Goal: Transaction & Acquisition: Book appointment/travel/reservation

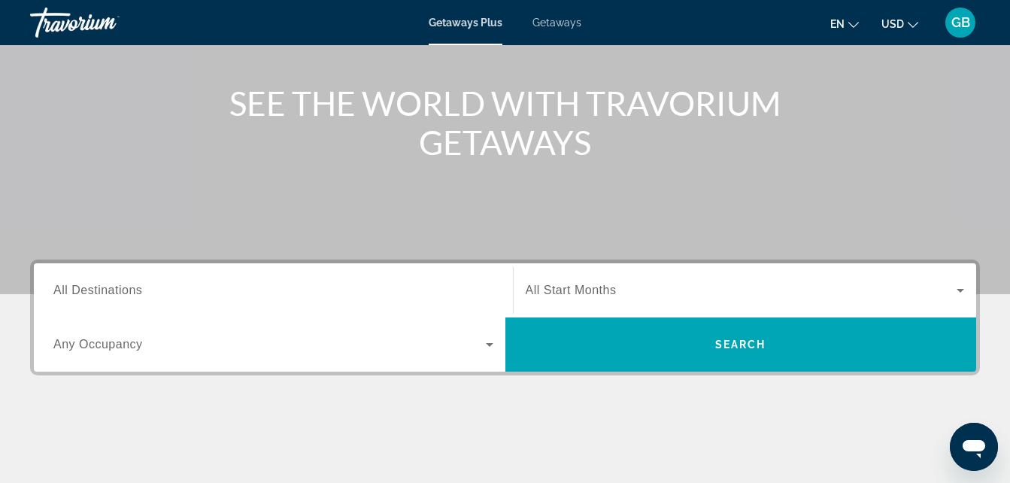
scroll to position [179, 0]
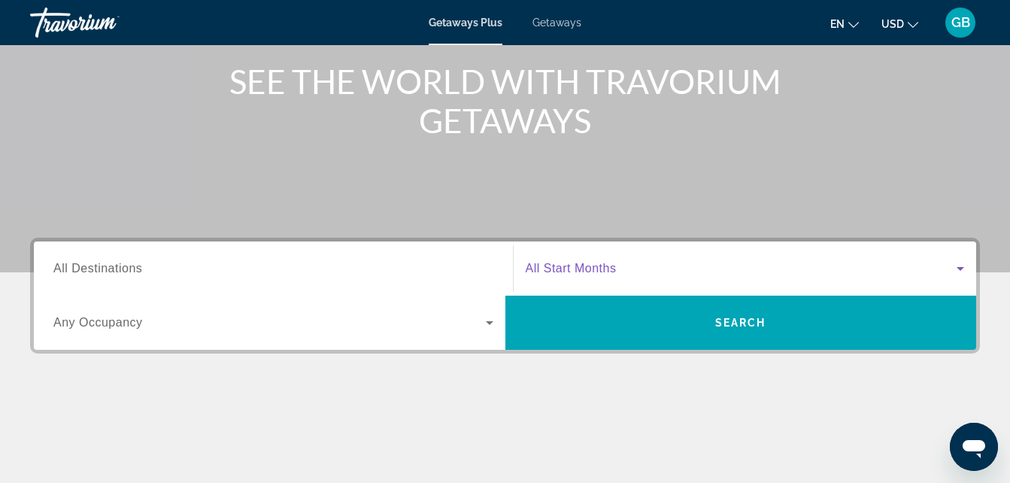
click at [858, 263] on span "Search widget" at bounding box center [742, 268] width 432 height 18
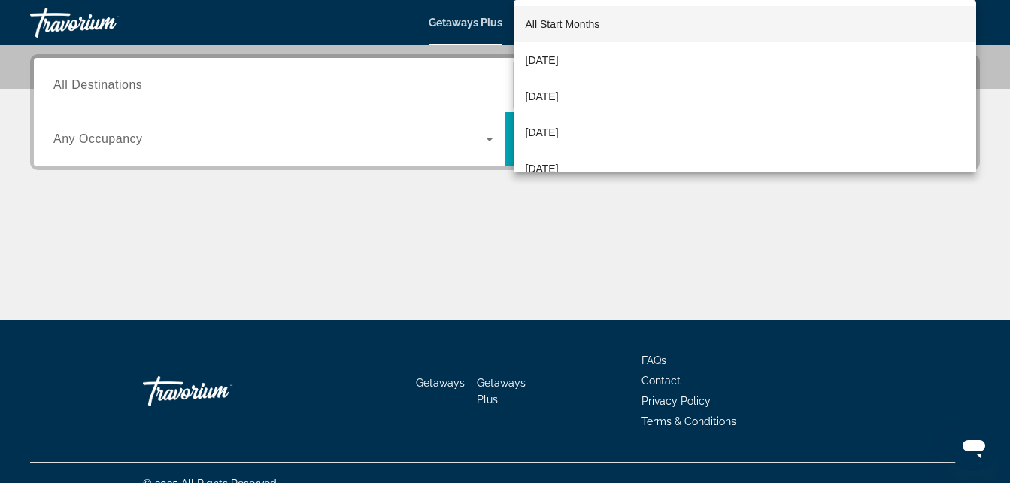
scroll to position [368, 0]
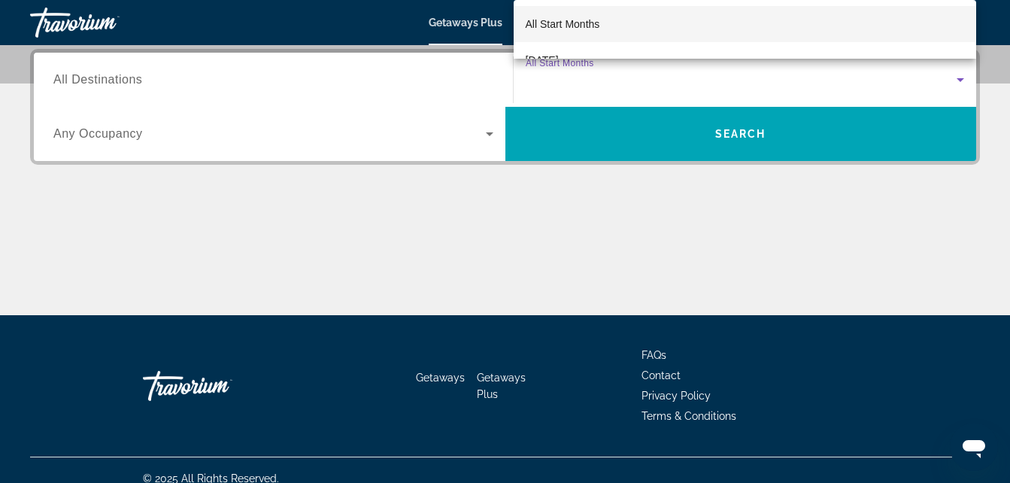
drag, startPoint x: 891, startPoint y: 126, endPoint x: 887, endPoint y: 93, distance: 34.1
click at [889, 121] on div at bounding box center [505, 241] width 1010 height 483
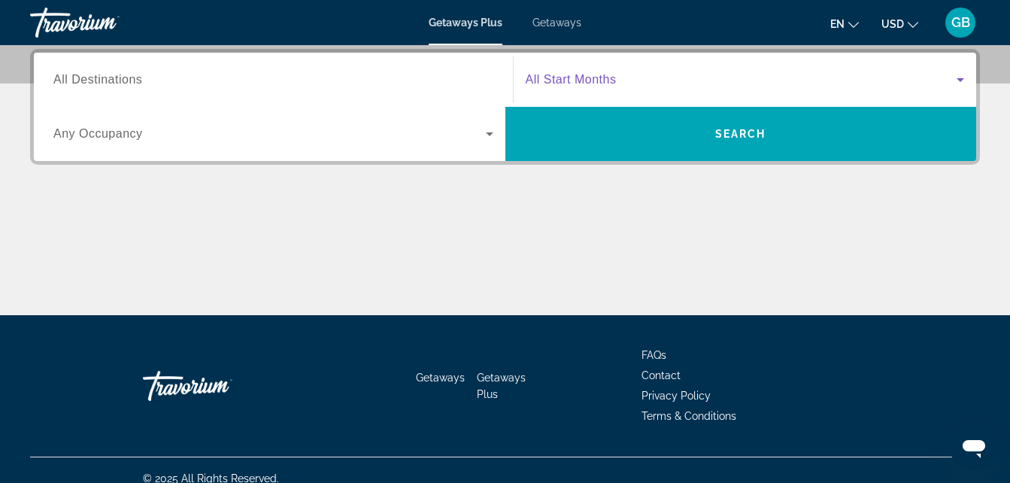
click at [888, 72] on span "Search widget" at bounding box center [742, 80] width 432 height 18
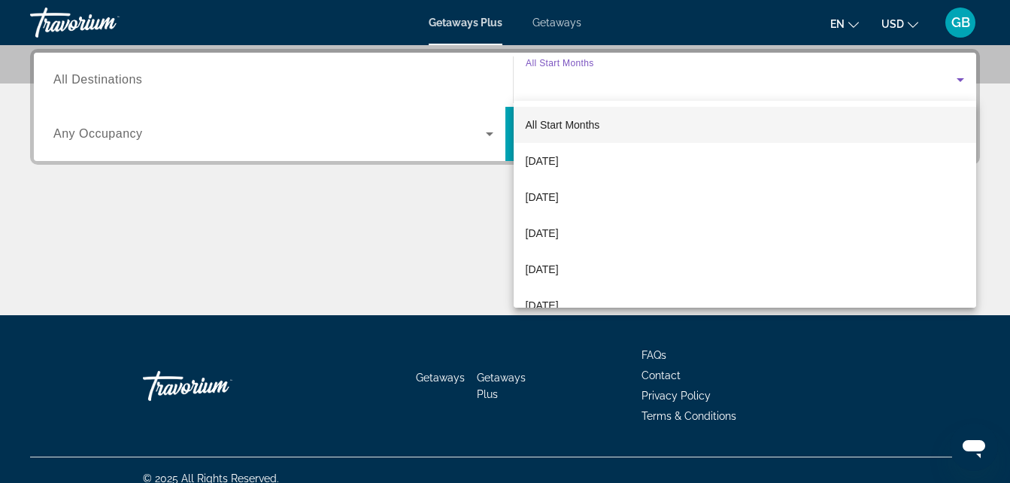
click at [258, 156] on div at bounding box center [505, 241] width 1010 height 483
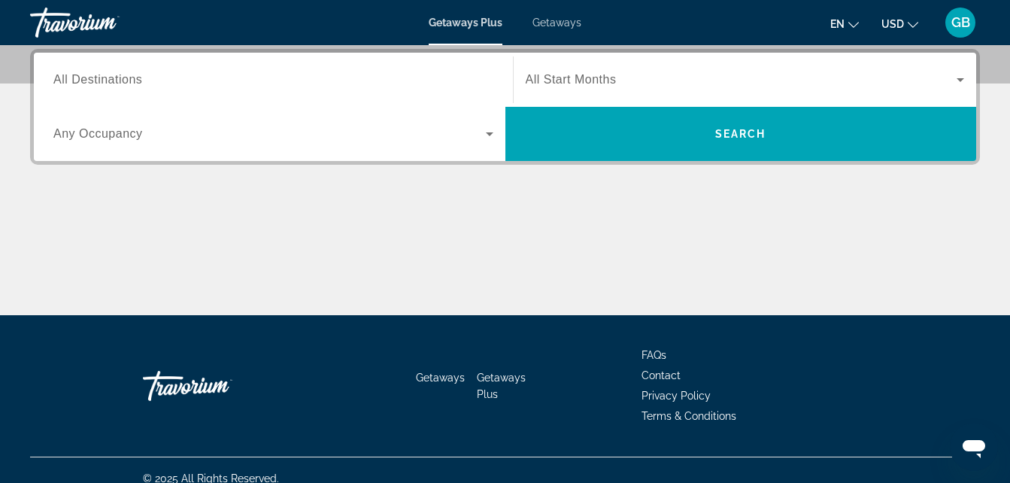
click at [256, 88] on input "Destination All Destinations" at bounding box center [273, 80] width 440 height 18
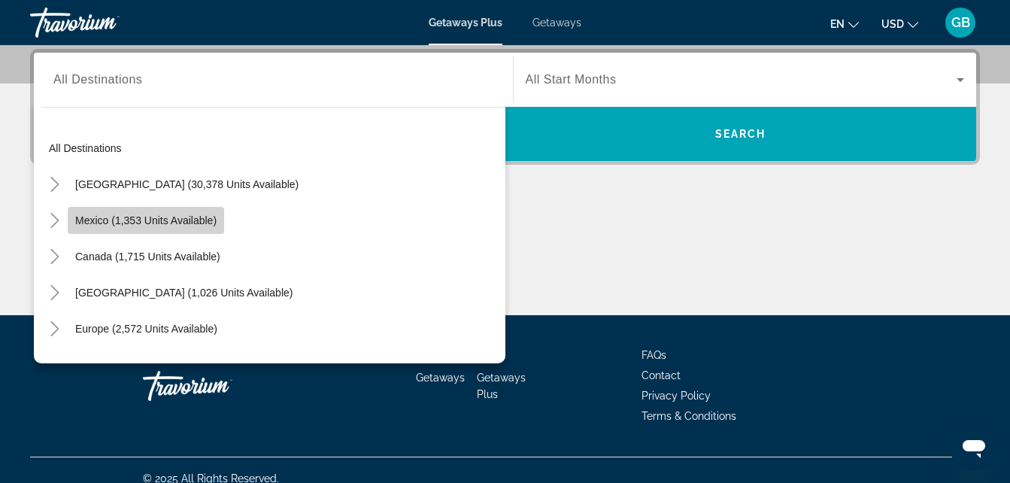
click at [202, 220] on span "Mexico (1,353 units available)" at bounding box center [145, 220] width 141 height 12
type input "**********"
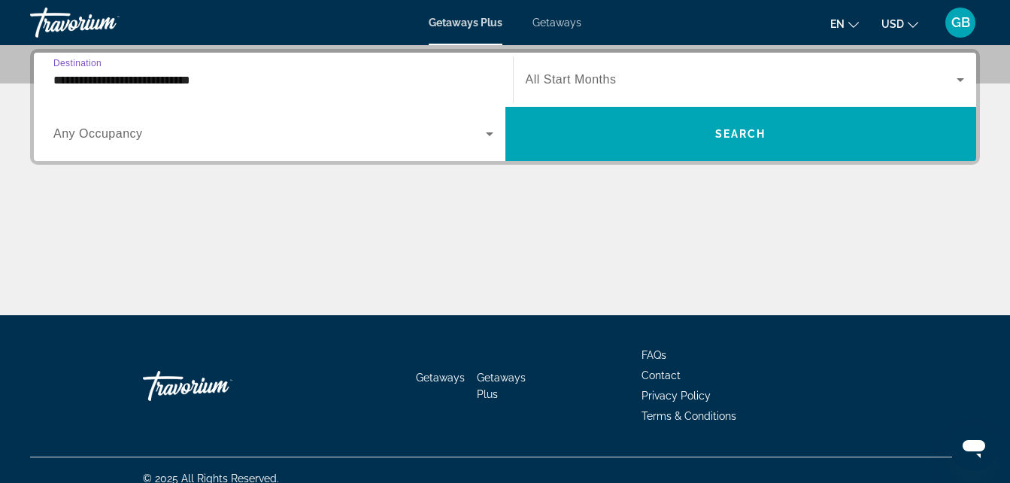
click at [739, 86] on span "Search widget" at bounding box center [742, 80] width 432 height 18
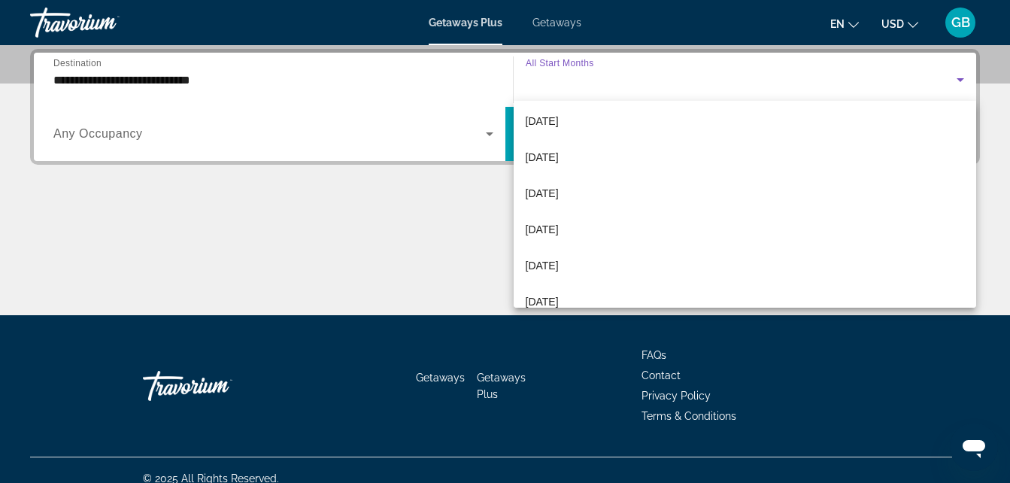
scroll to position [180, 0]
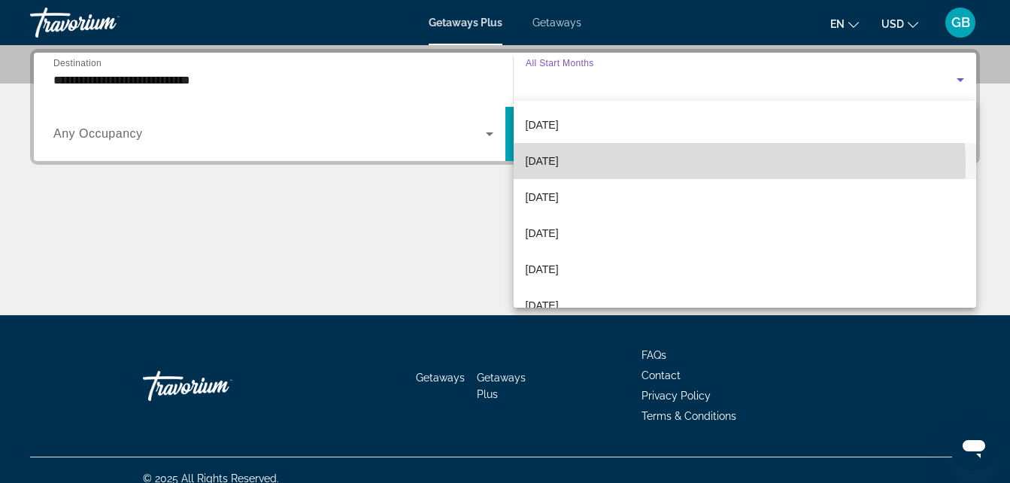
click at [664, 165] on mat-option "[DATE]" at bounding box center [745, 161] width 463 height 36
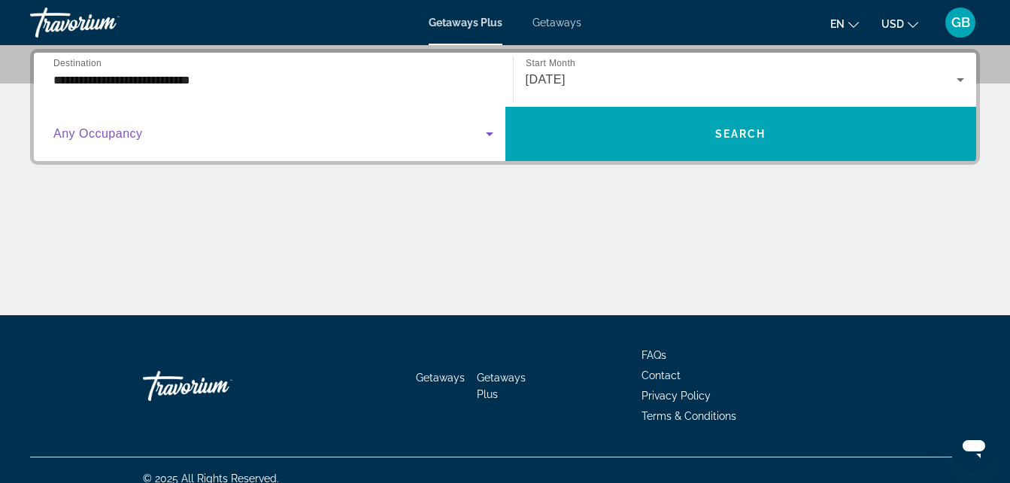
click at [466, 138] on span "Search widget" at bounding box center [269, 134] width 432 height 18
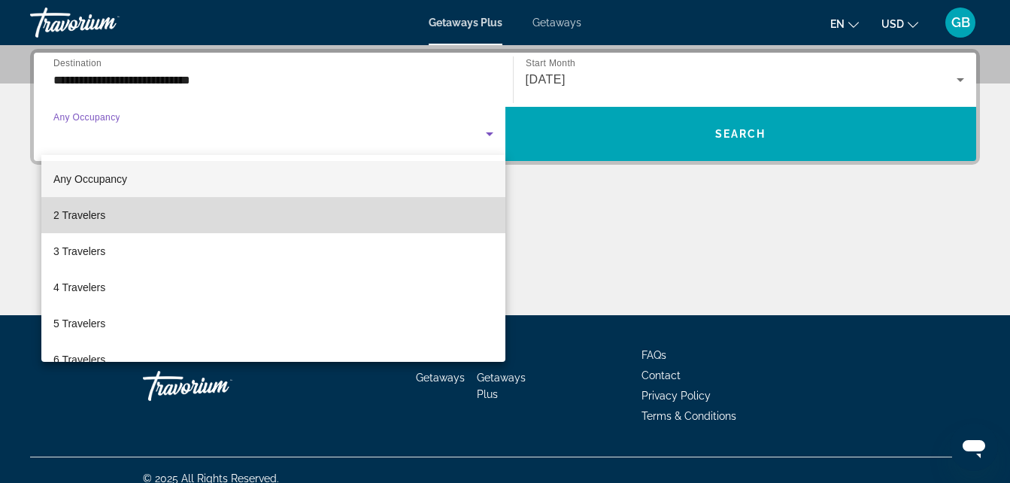
click at [374, 228] on mat-option "2 Travelers" at bounding box center [273, 215] width 464 height 36
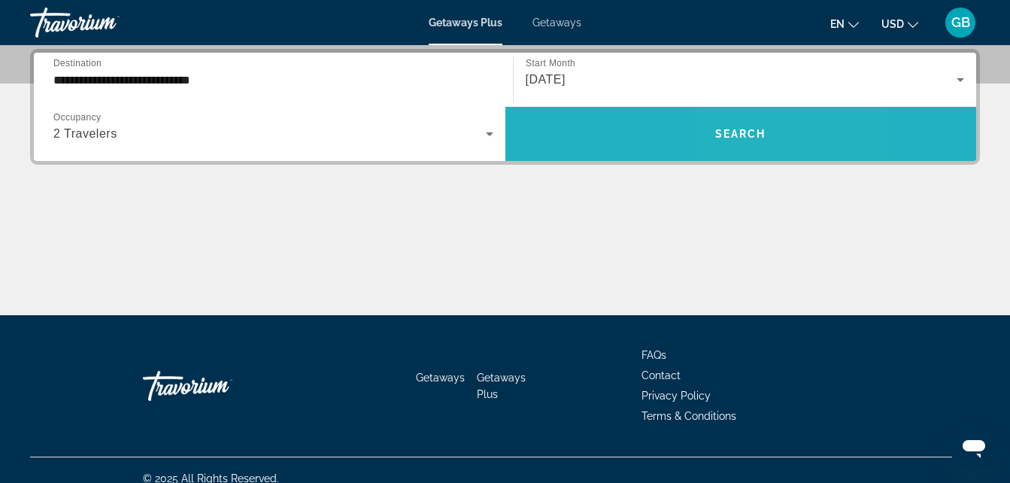
click at [766, 131] on span "Search" at bounding box center [740, 134] width 51 height 12
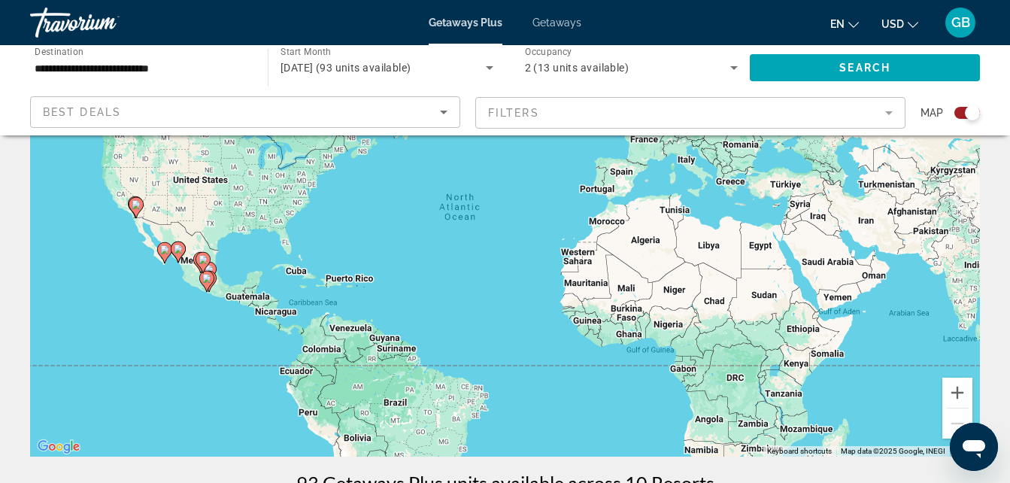
scroll to position [141, 0]
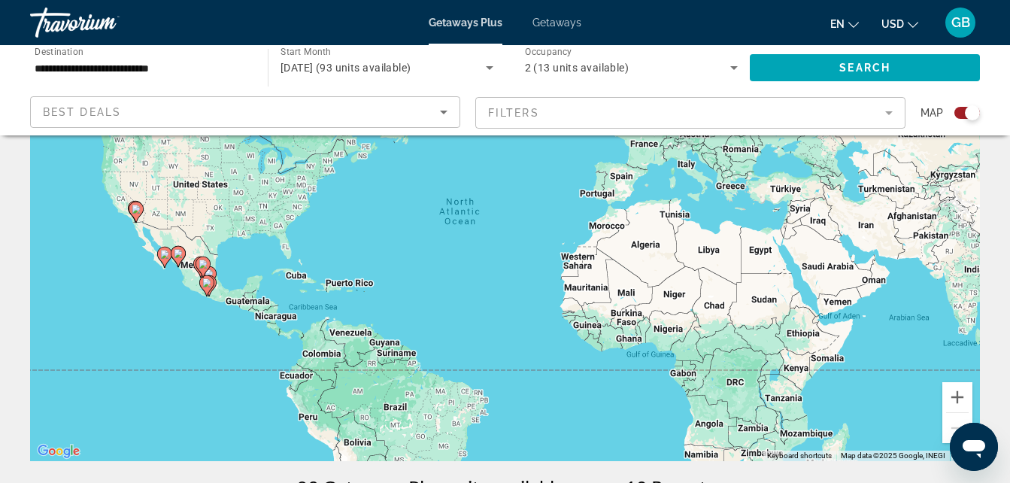
click at [537, 26] on span "Getaways" at bounding box center [556, 23] width 49 height 12
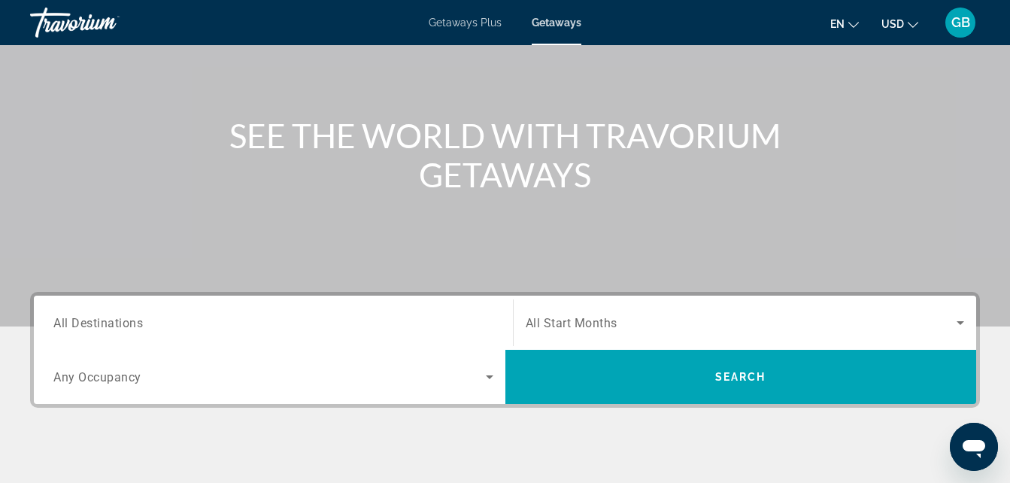
scroll to position [129, 0]
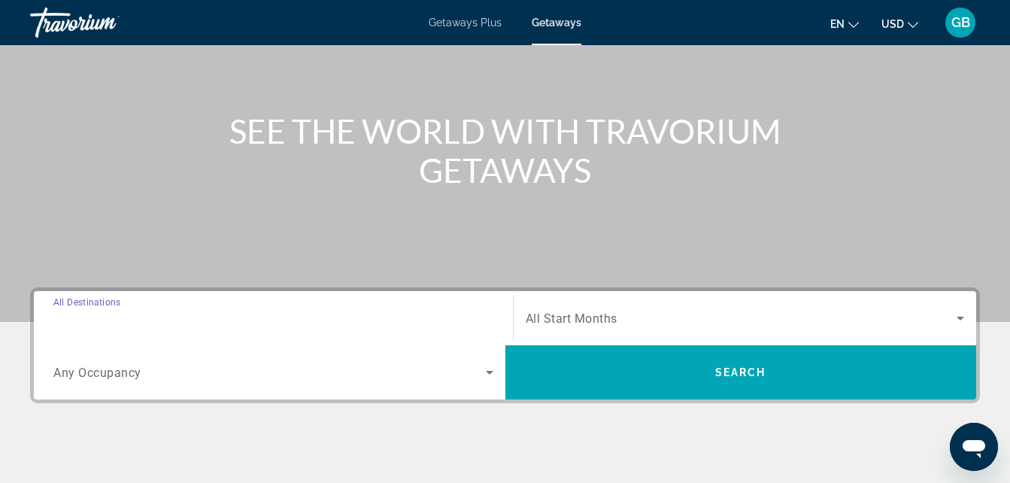
click at [181, 323] on input "Destination All Destinations" at bounding box center [273, 319] width 440 height 18
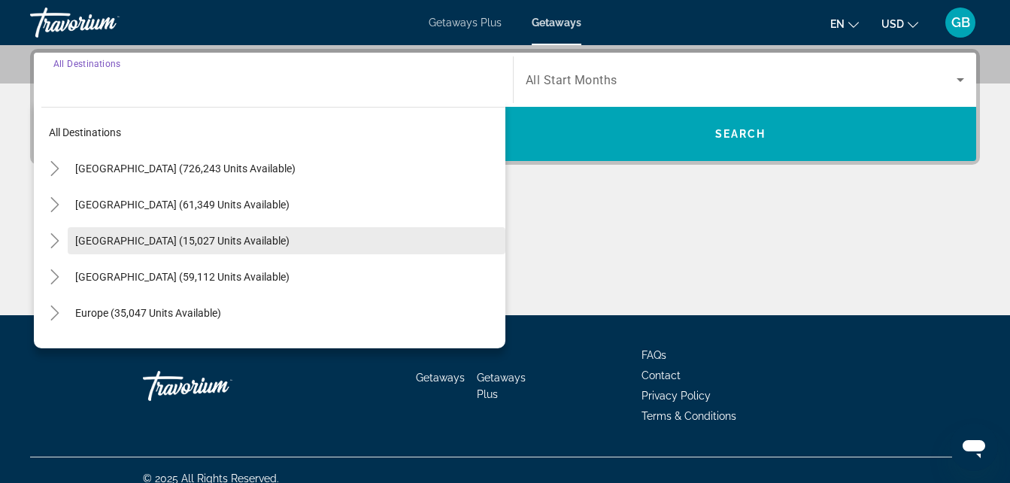
scroll to position [2, 0]
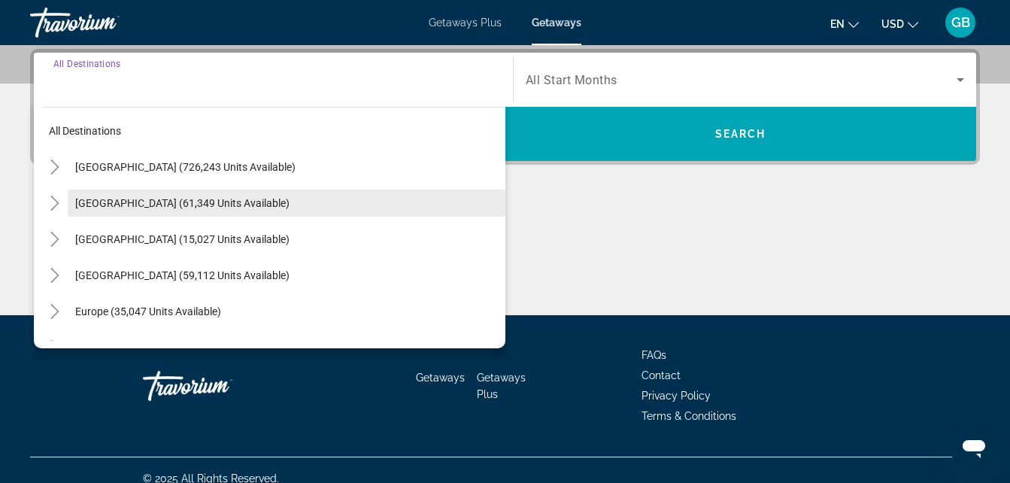
click at [173, 205] on span "[GEOGRAPHIC_DATA] (61,349 units available)" at bounding box center [182, 203] width 214 height 12
type input "**********"
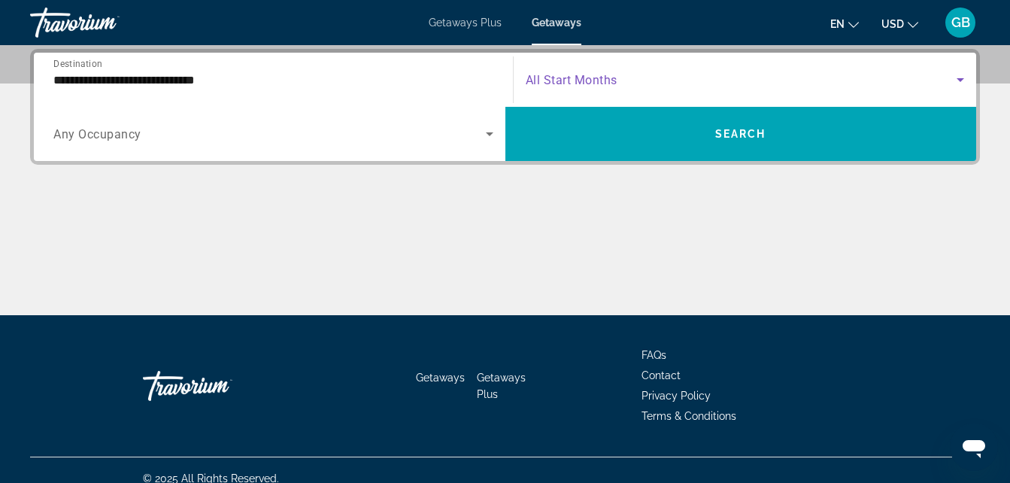
click at [730, 77] on span "Search widget" at bounding box center [742, 80] width 432 height 18
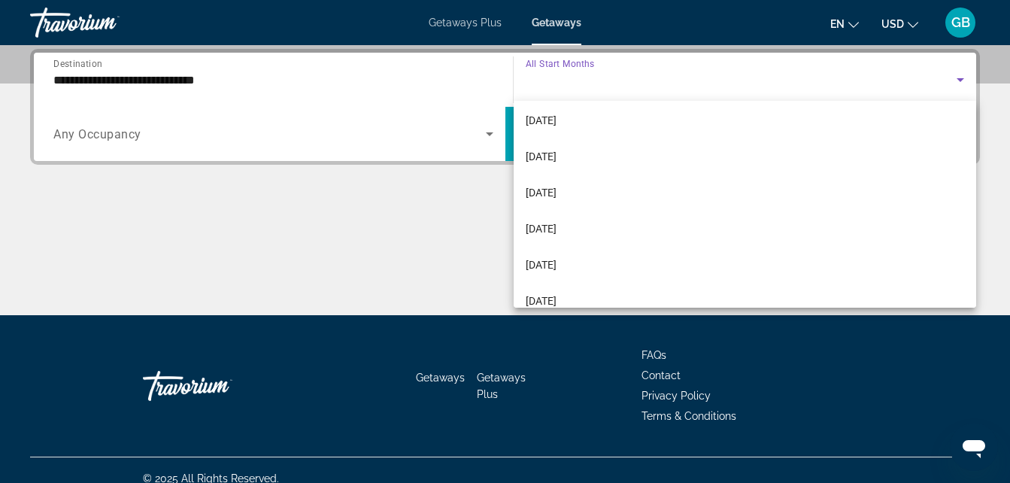
scroll to position [176, 0]
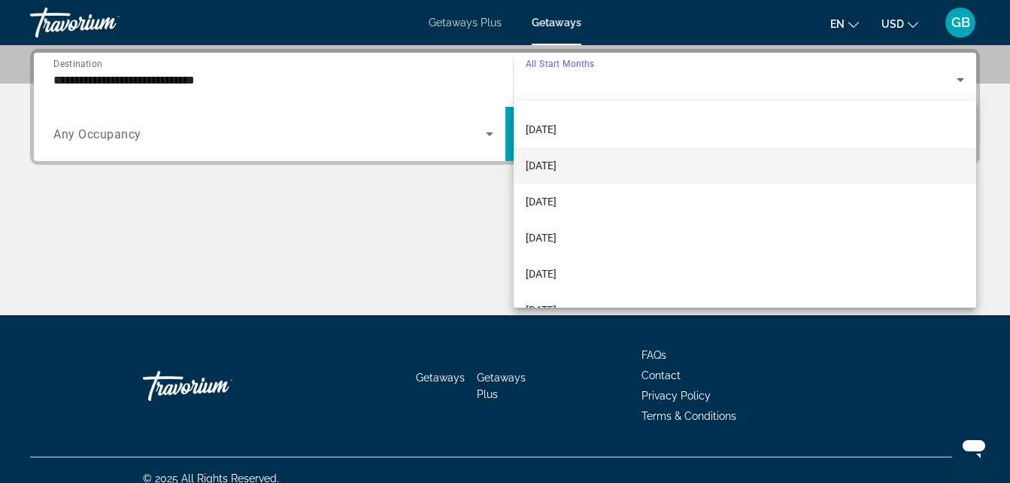
click at [557, 160] on span "[DATE]" at bounding box center [541, 165] width 31 height 18
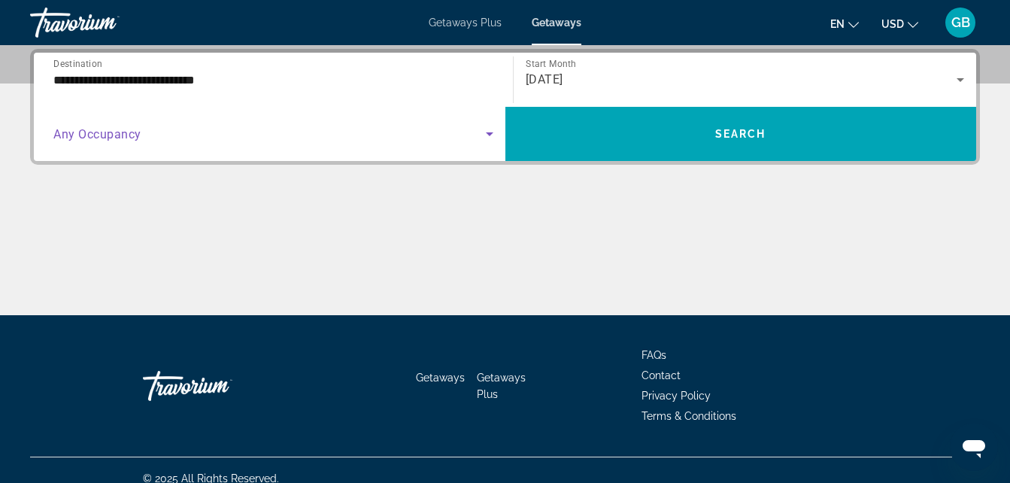
click at [488, 131] on icon "Search widget" at bounding box center [490, 134] width 18 height 18
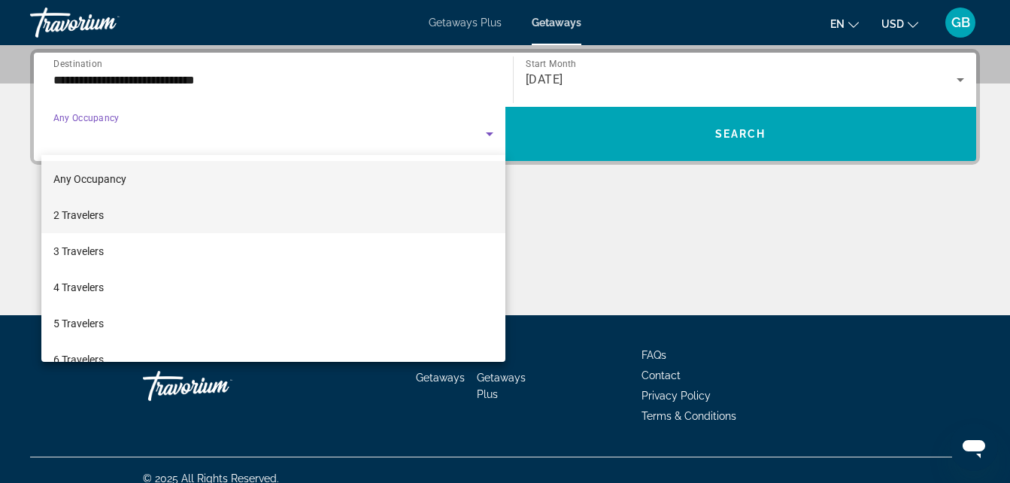
click at [402, 199] on mat-option "2 Travelers" at bounding box center [273, 215] width 464 height 36
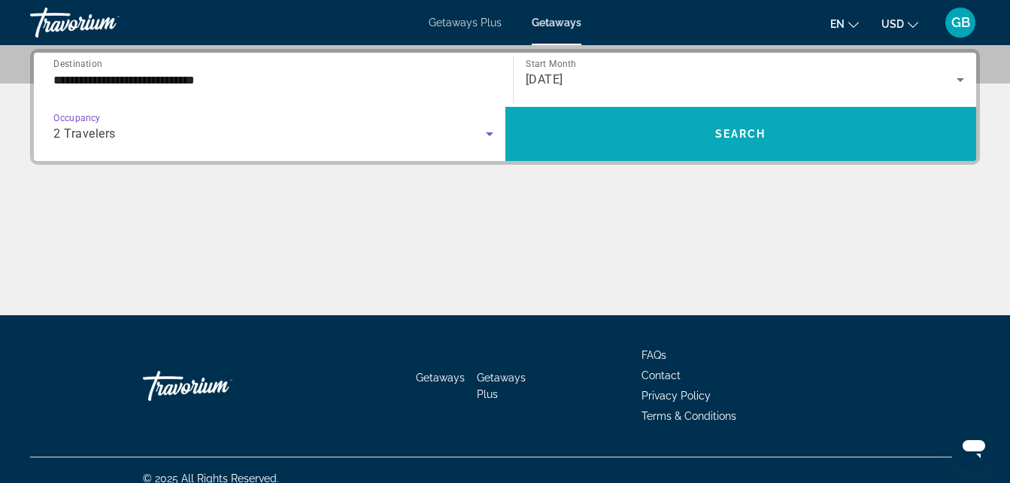
click at [626, 135] on span "Search widget" at bounding box center [741, 134] width 472 height 36
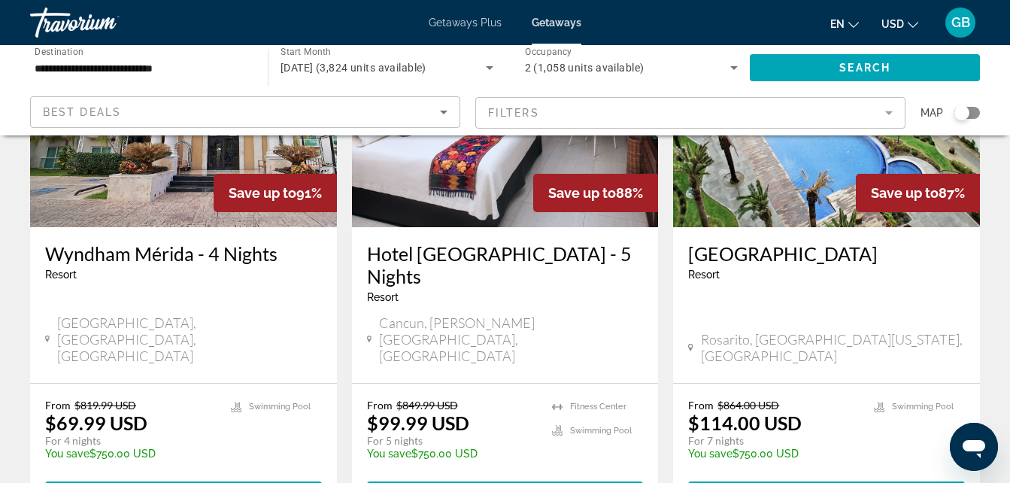
scroll to position [1914, 0]
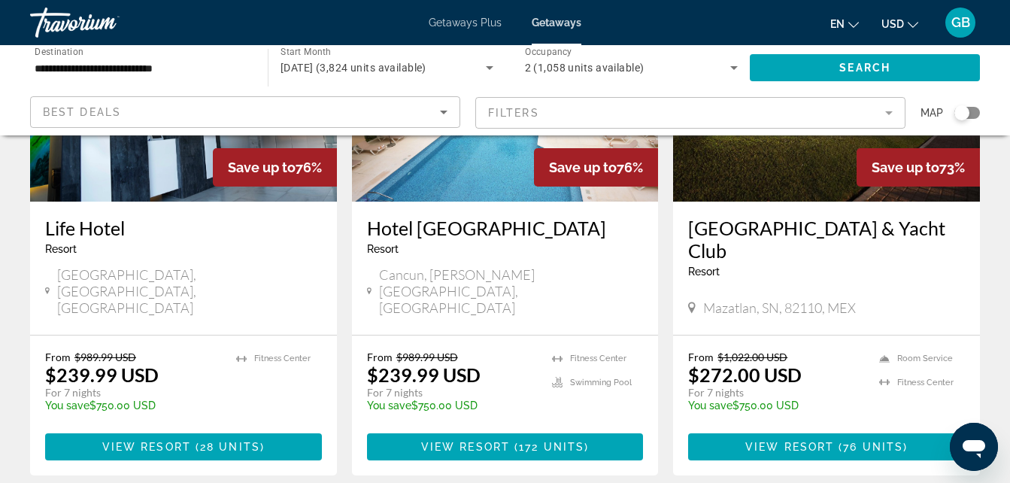
scroll to position [1995, 0]
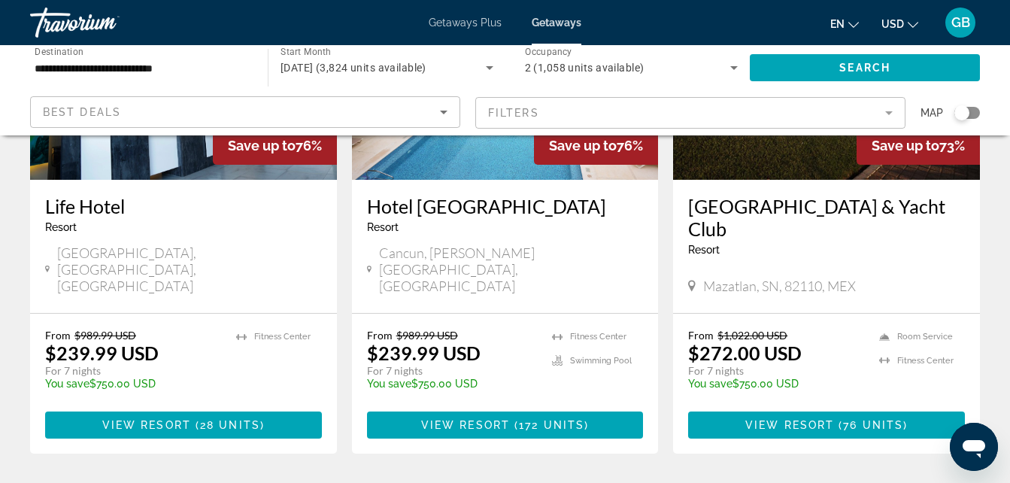
drag, startPoint x: 1015, startPoint y: 95, endPoint x: 19, endPoint y: 14, distance: 999.0
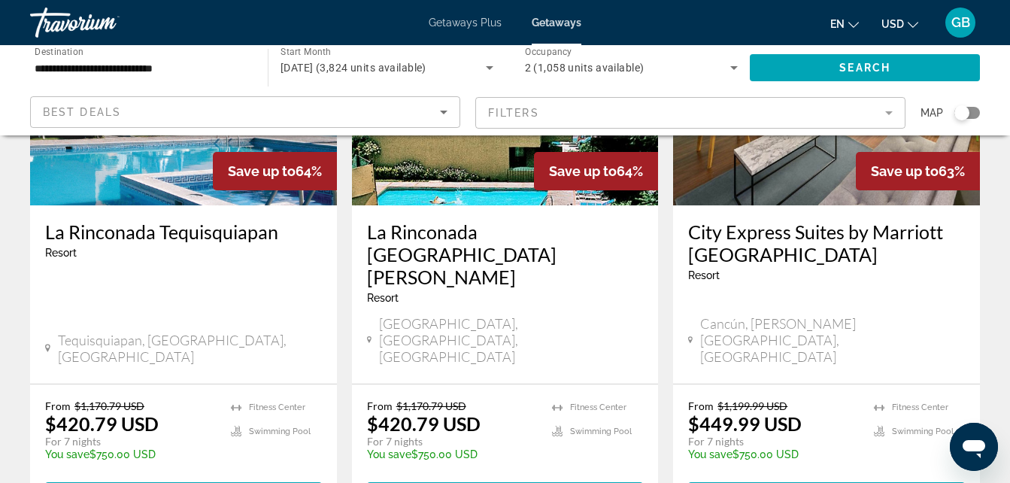
scroll to position [1912, 0]
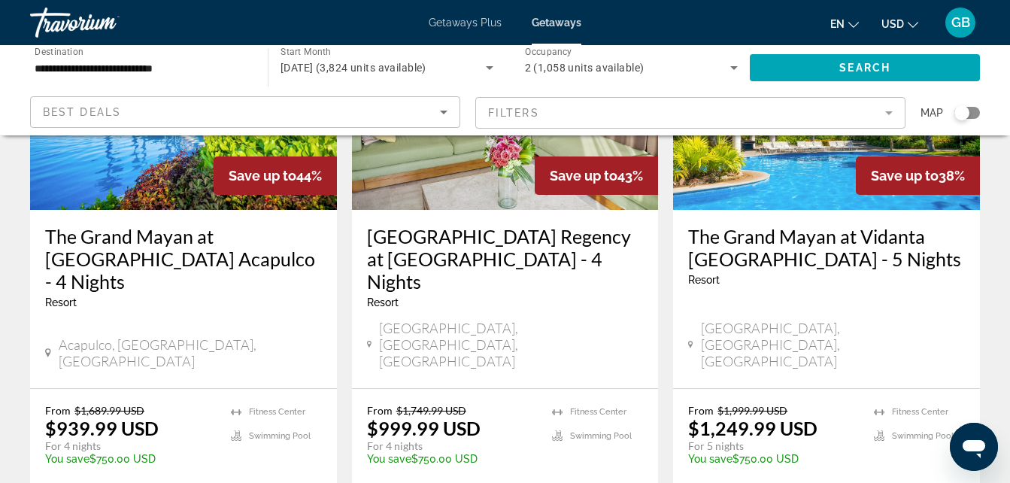
scroll to position [1986, 0]
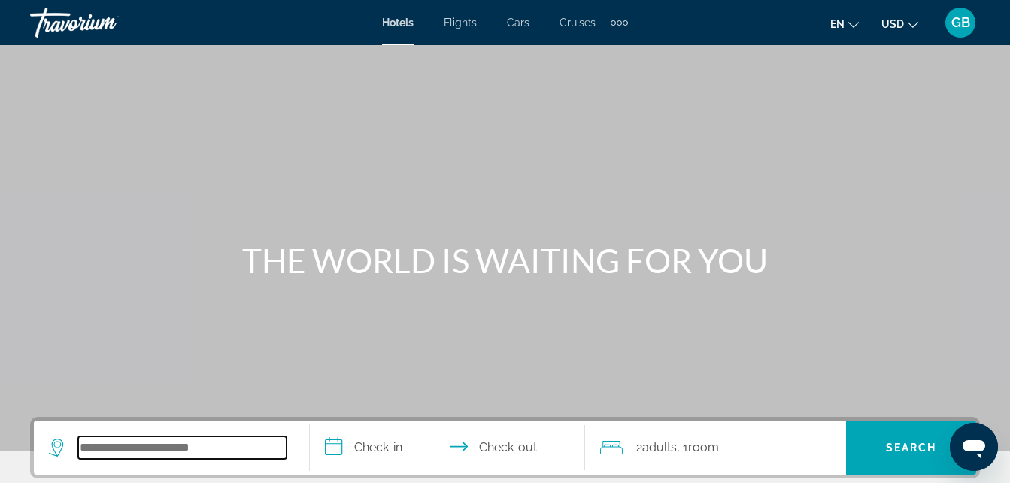
click at [157, 441] on input "Search widget" at bounding box center [182, 447] width 208 height 23
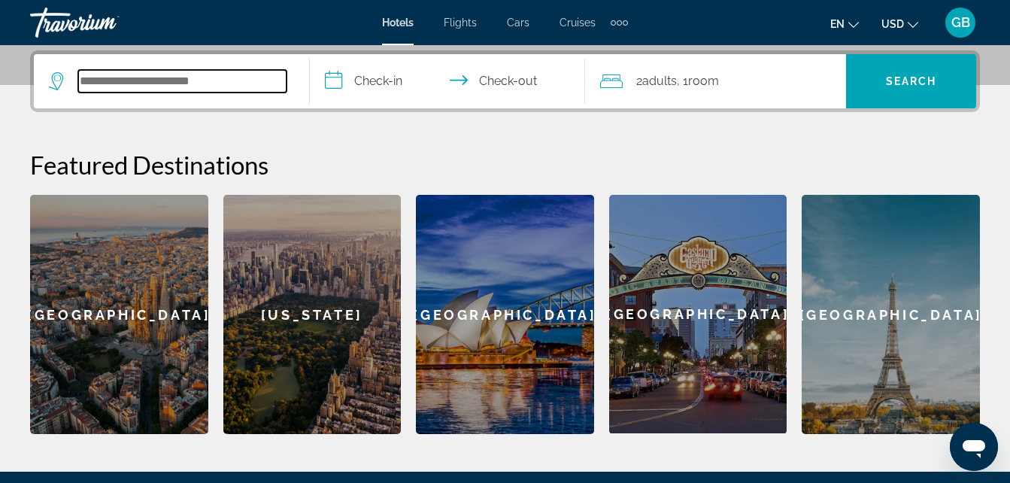
scroll to position [368, 0]
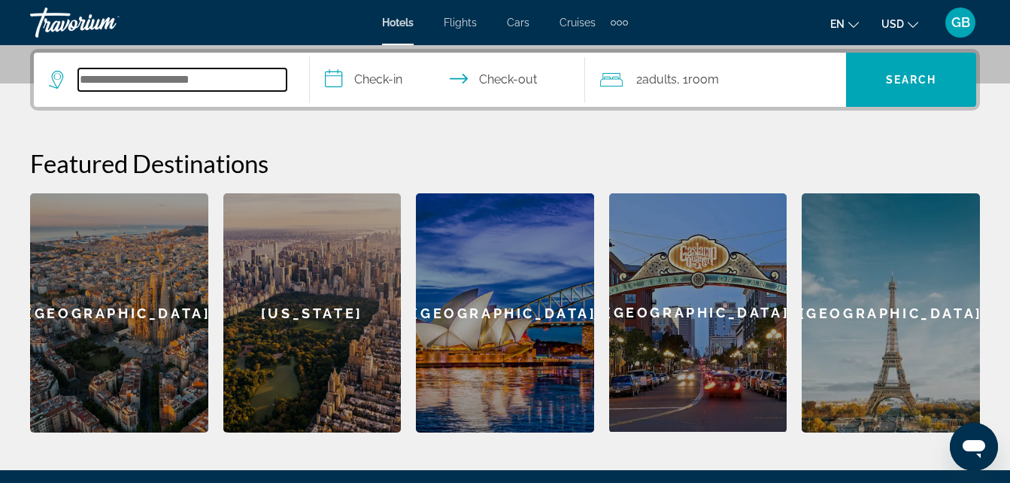
type input "*"
click at [259, 83] on input "Search widget" at bounding box center [182, 79] width 208 height 23
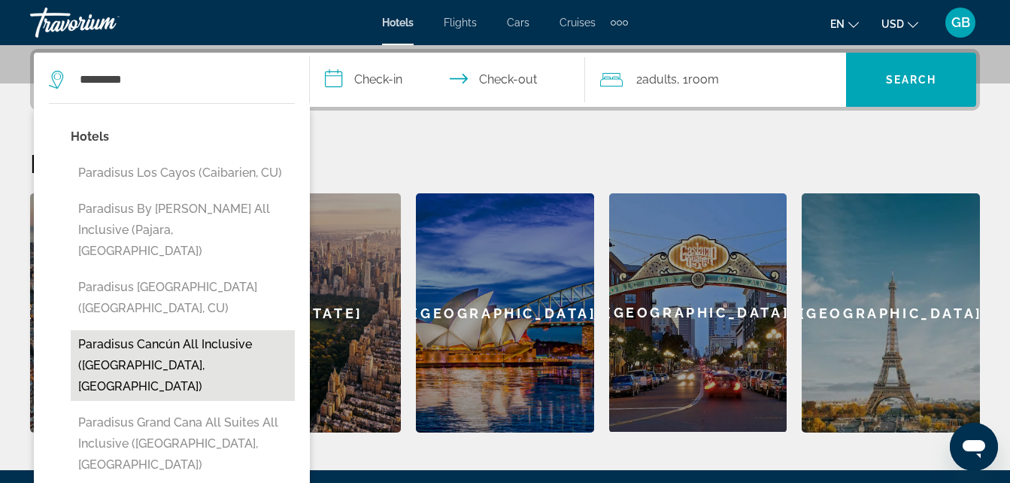
click at [196, 330] on button "Paradisus Cancún All Inclusive ([GEOGRAPHIC_DATA], [GEOGRAPHIC_DATA])" at bounding box center [183, 365] width 224 height 71
type input "**********"
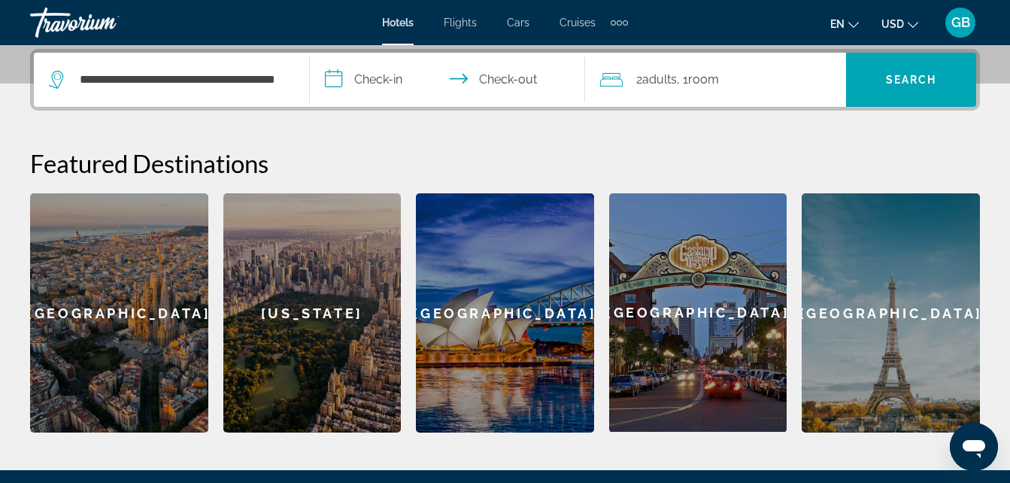
click at [404, 73] on input "**********" at bounding box center [451, 82] width 282 height 59
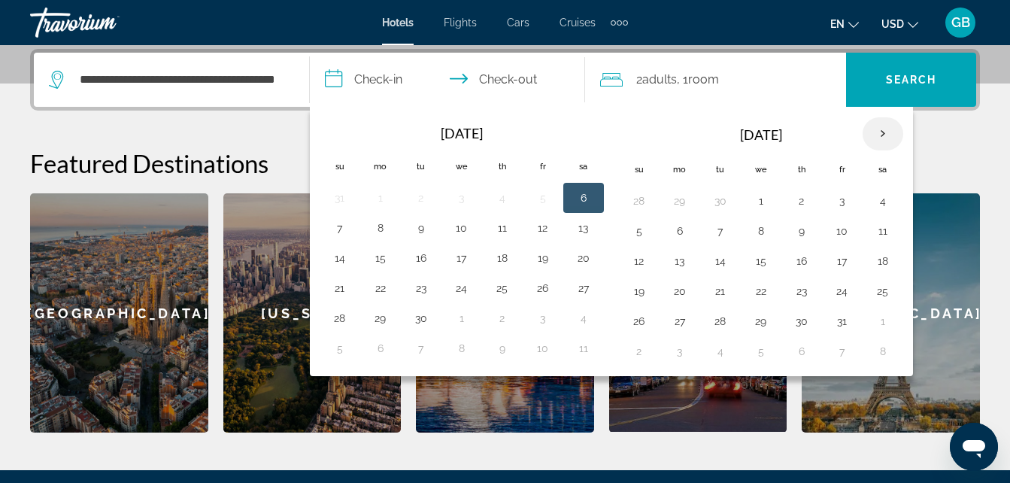
click at [890, 137] on th "Next month" at bounding box center [883, 133] width 41 height 33
click at [637, 287] on button "15" at bounding box center [639, 291] width 24 height 21
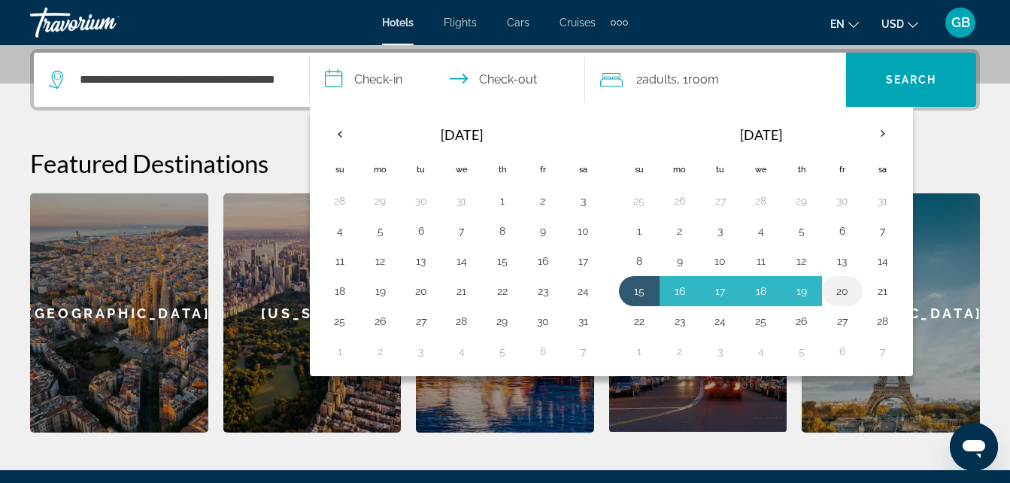
click at [849, 293] on button "20" at bounding box center [842, 291] width 24 height 21
type input "**********"
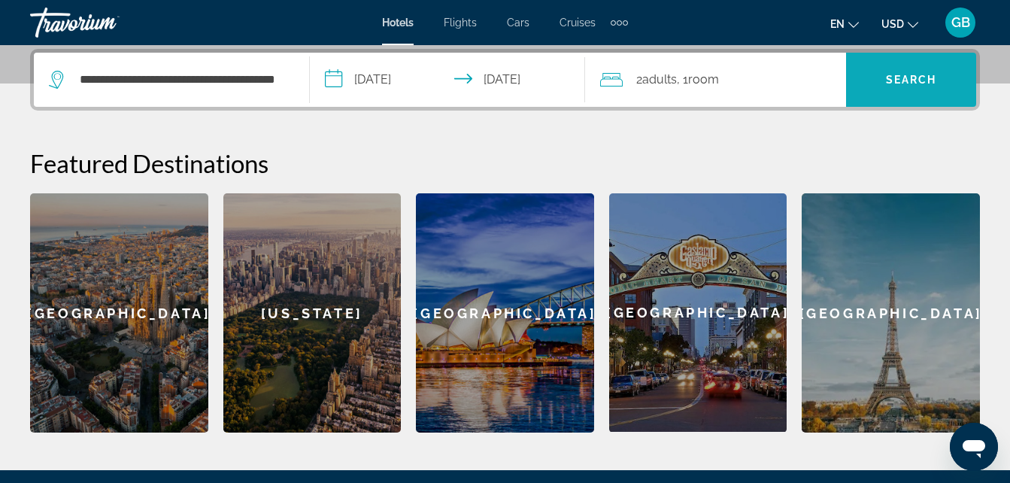
click at [919, 94] on span "Search widget" at bounding box center [911, 80] width 130 height 36
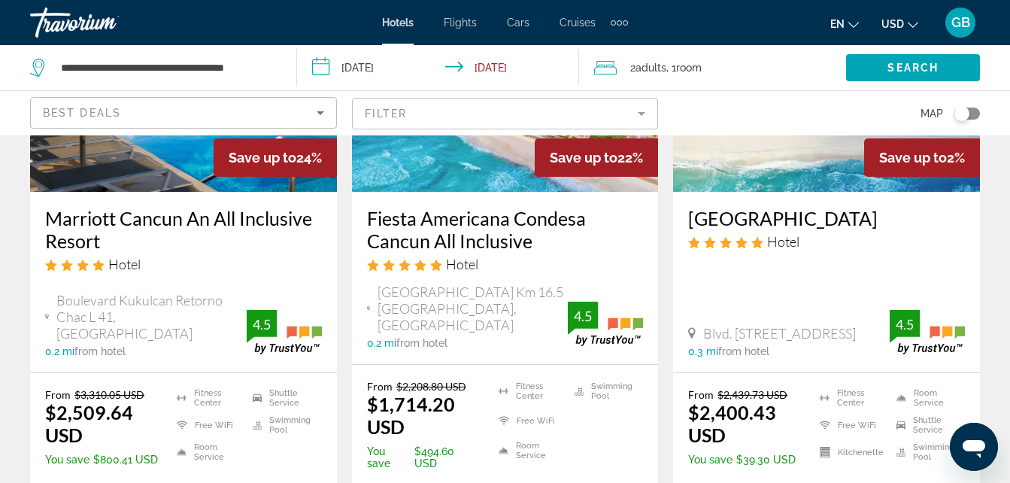
scroll to position [181, 0]
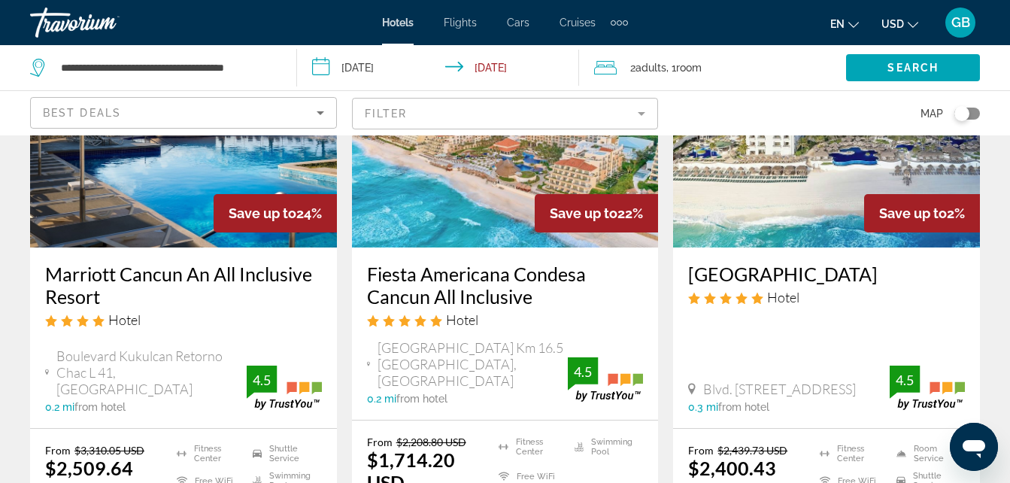
click at [635, 111] on mat-form-field "Filter" at bounding box center [505, 114] width 307 height 32
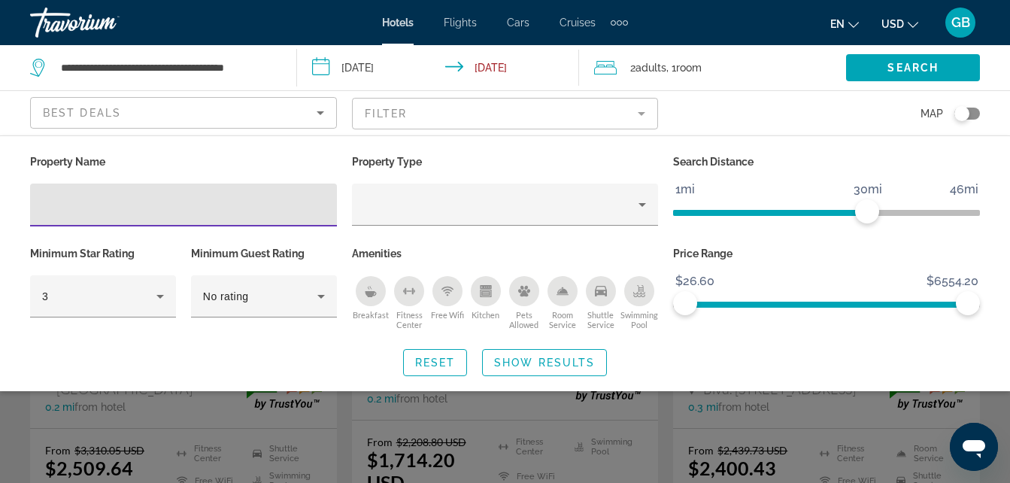
click at [314, 111] on icon "Sort by" at bounding box center [320, 113] width 18 height 18
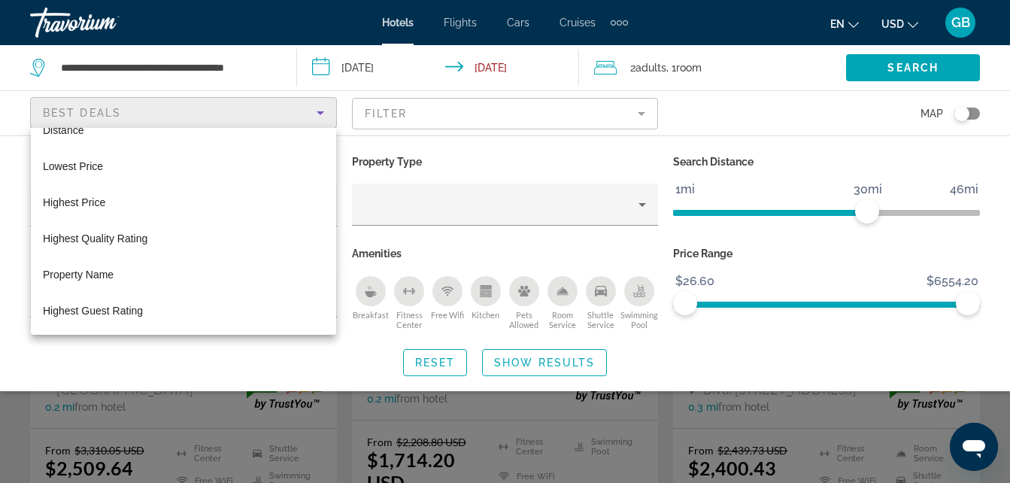
scroll to position [0, 0]
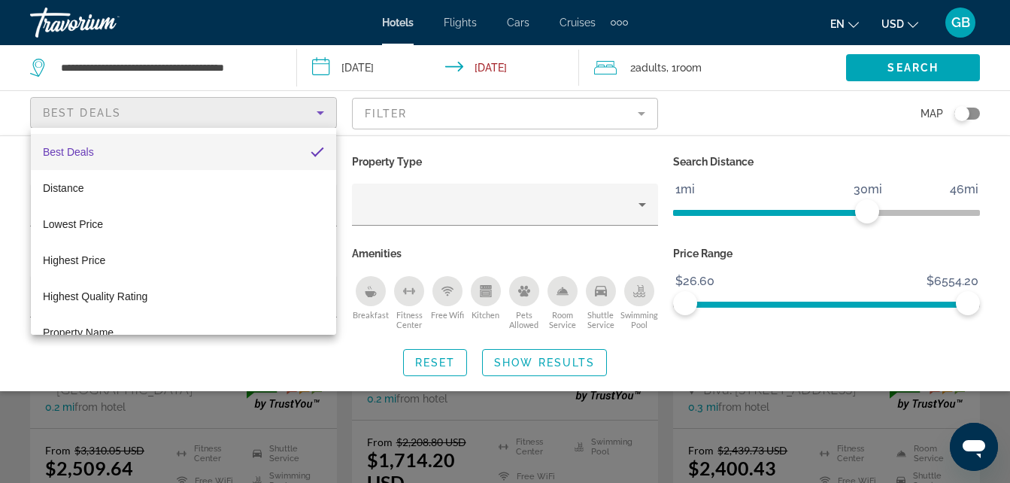
click at [757, 99] on div at bounding box center [505, 241] width 1010 height 483
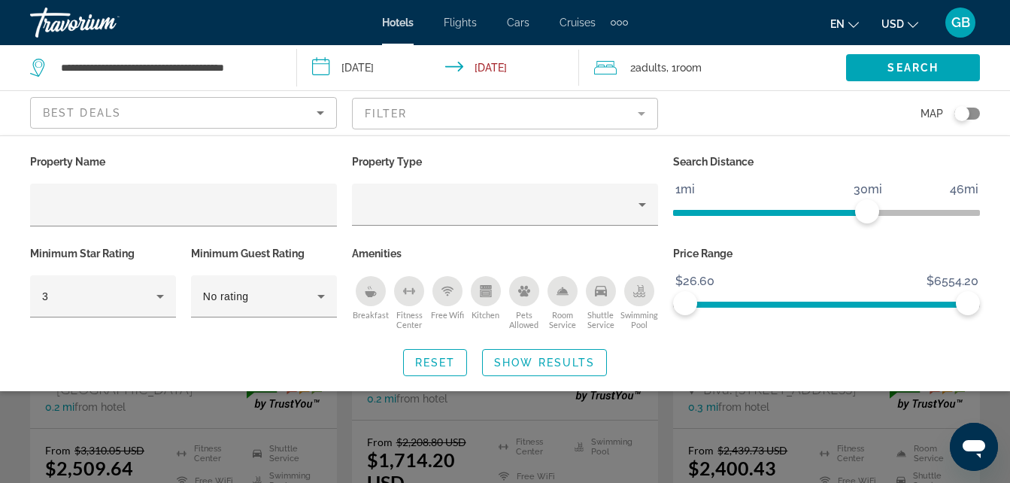
click at [640, 119] on mat-form-field "Filter" at bounding box center [505, 114] width 307 height 32
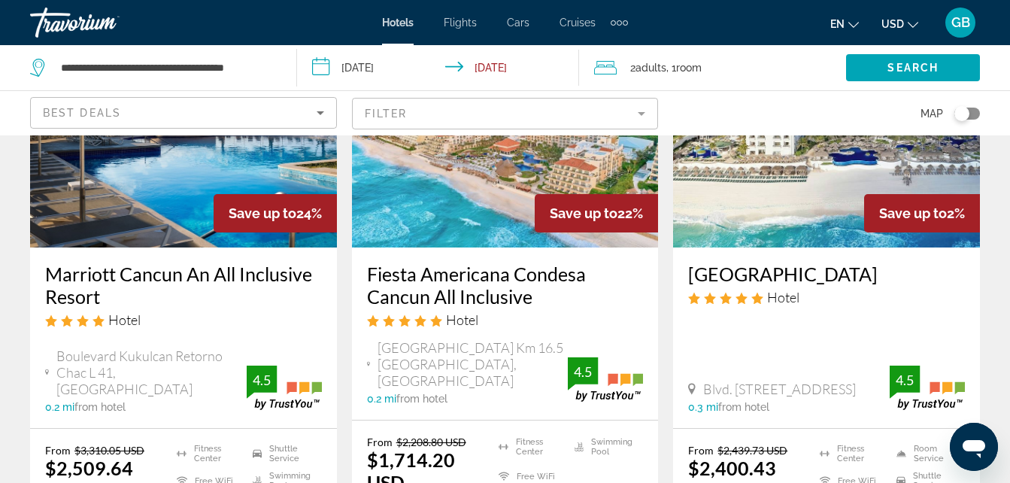
click at [640, 119] on mat-form-field "Filter" at bounding box center [505, 114] width 307 height 32
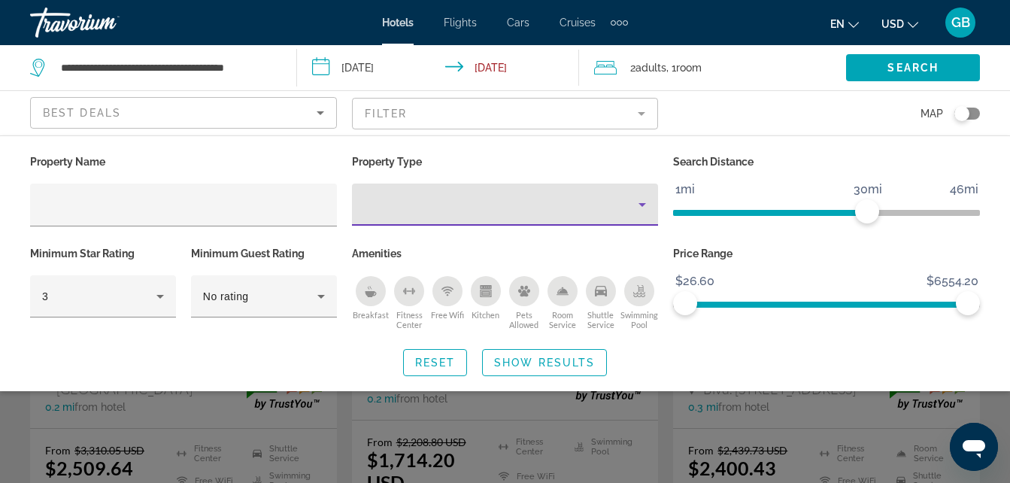
click at [646, 202] on icon "Property type" at bounding box center [642, 205] width 18 height 18
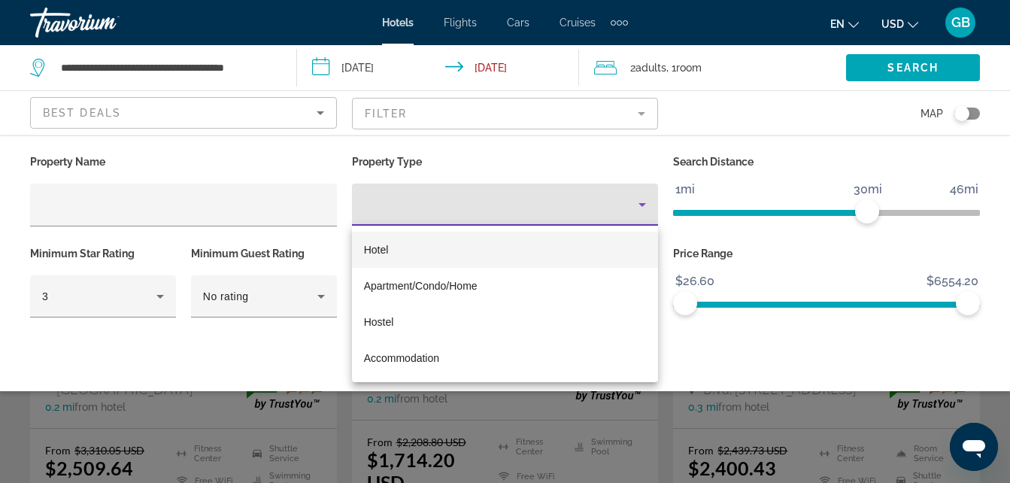
click at [646, 202] on div at bounding box center [505, 241] width 1010 height 483
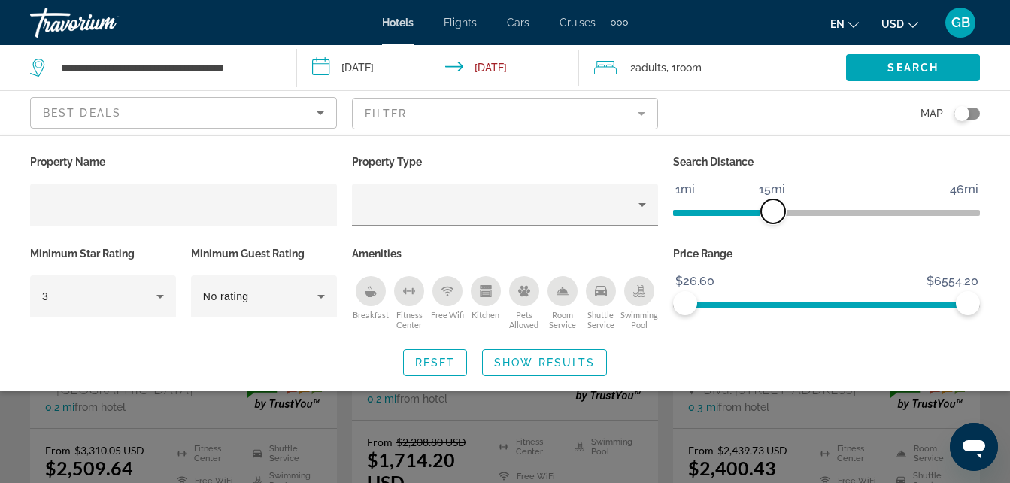
drag, startPoint x: 863, startPoint y: 210, endPoint x: 771, endPoint y: 217, distance: 92.0
click at [771, 217] on span "ngx-slider" at bounding box center [773, 211] width 24 height 24
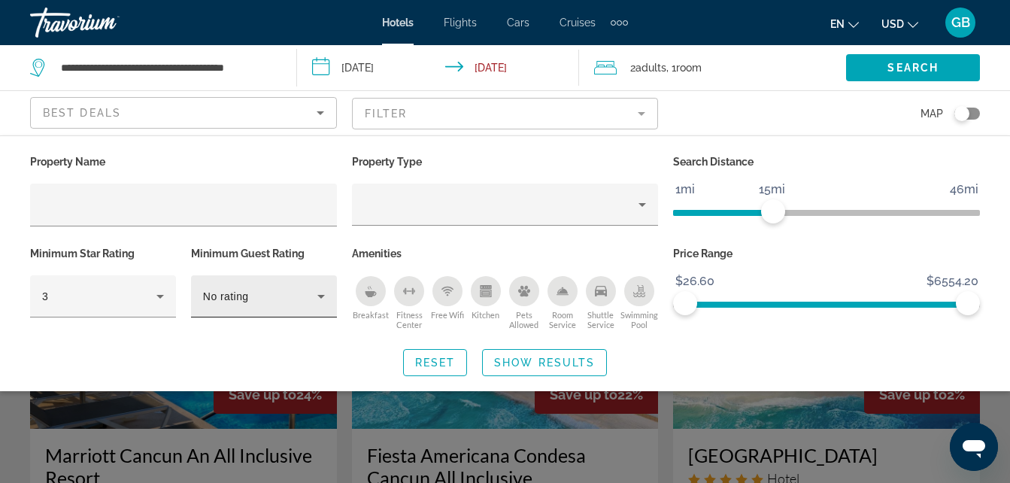
click at [326, 293] on icon "Hotel Filters" at bounding box center [321, 296] width 18 height 18
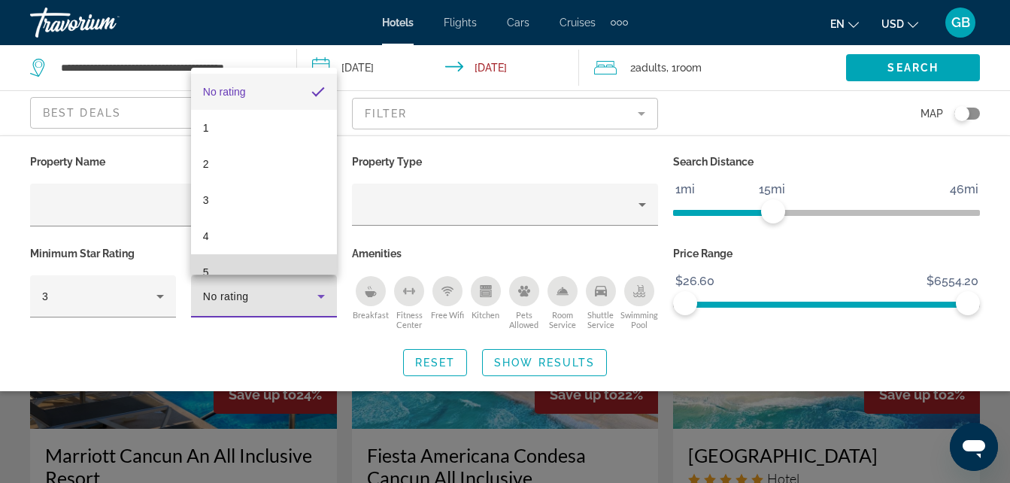
click at [297, 265] on mat-option "5" at bounding box center [264, 272] width 146 height 36
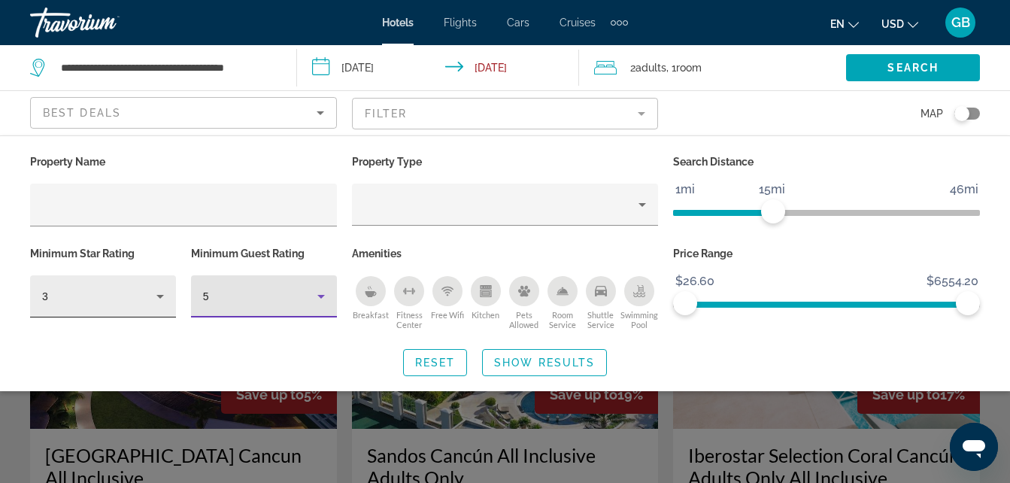
click at [168, 297] on icon "Hotel Filters" at bounding box center [160, 296] width 18 height 18
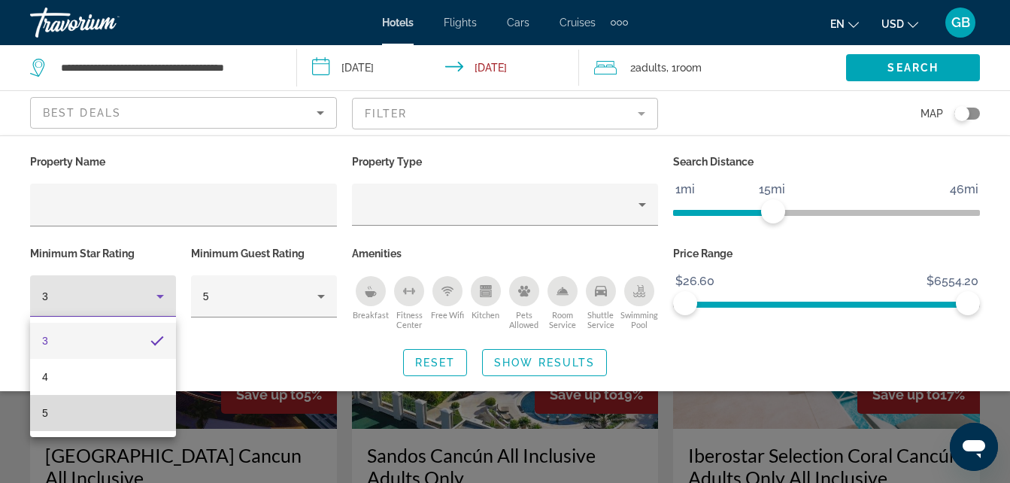
click at [121, 402] on mat-option "5" at bounding box center [103, 413] width 146 height 36
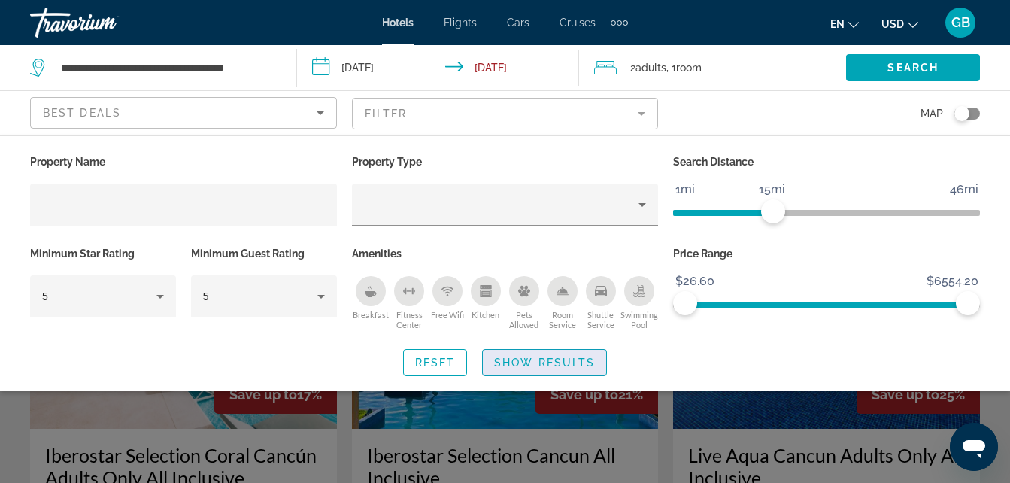
click at [505, 361] on span "Show Results" at bounding box center [544, 362] width 101 height 12
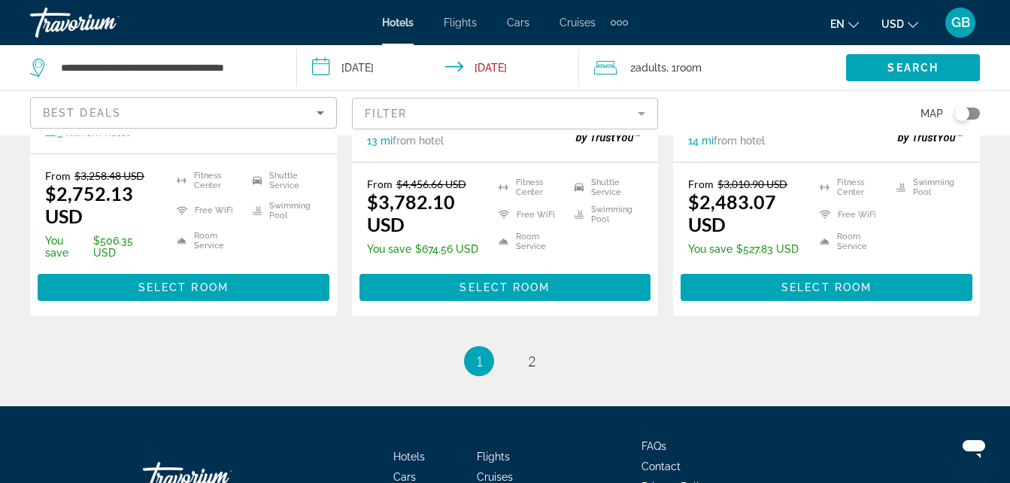
scroll to position [2256, 0]
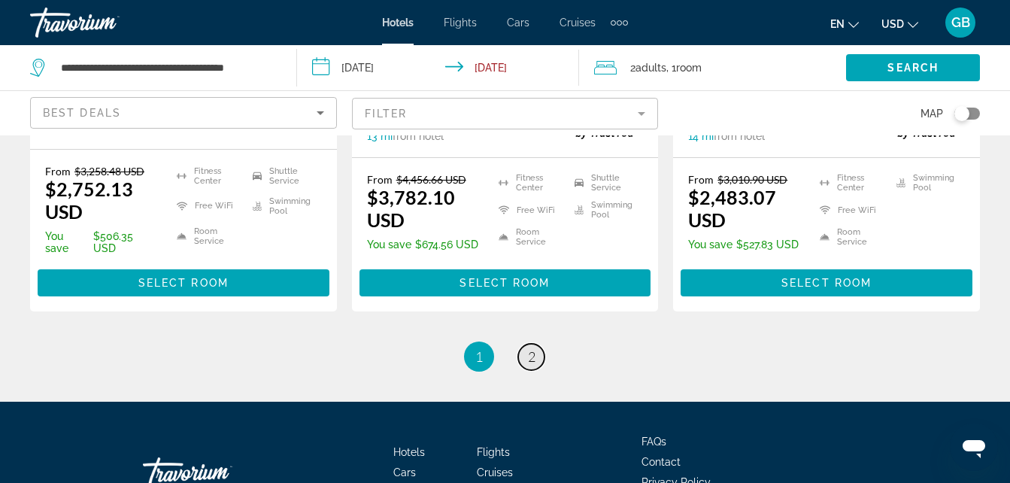
click at [528, 348] on span "2" at bounding box center [532, 356] width 8 height 17
